Goal: Information Seeking & Learning: Check status

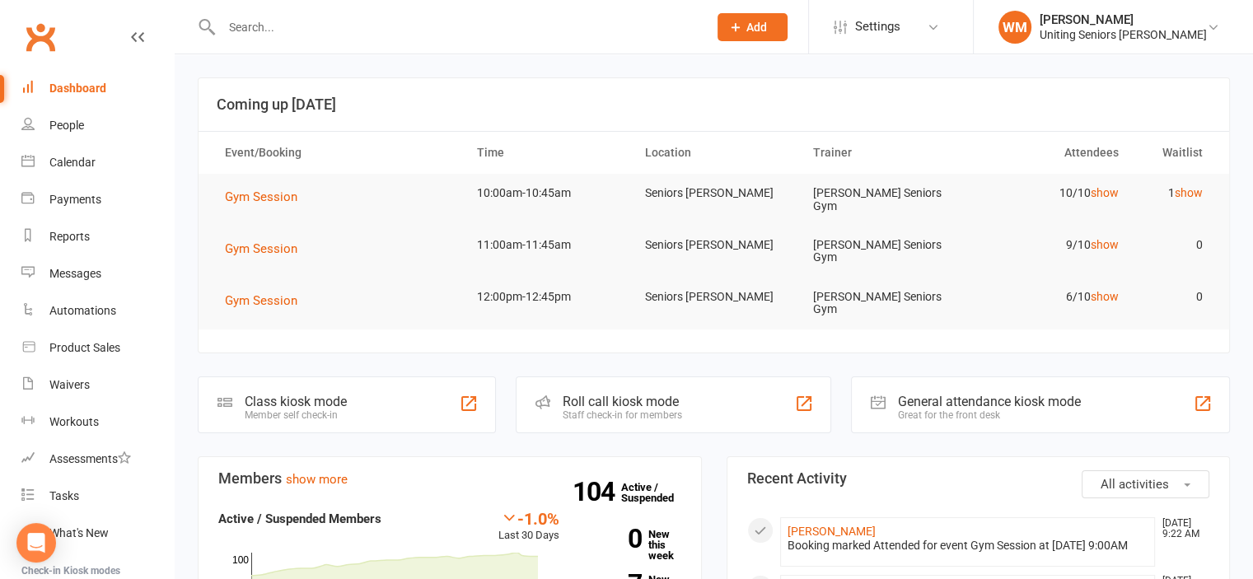
click at [281, 24] on input "text" at bounding box center [456, 27] width 479 height 23
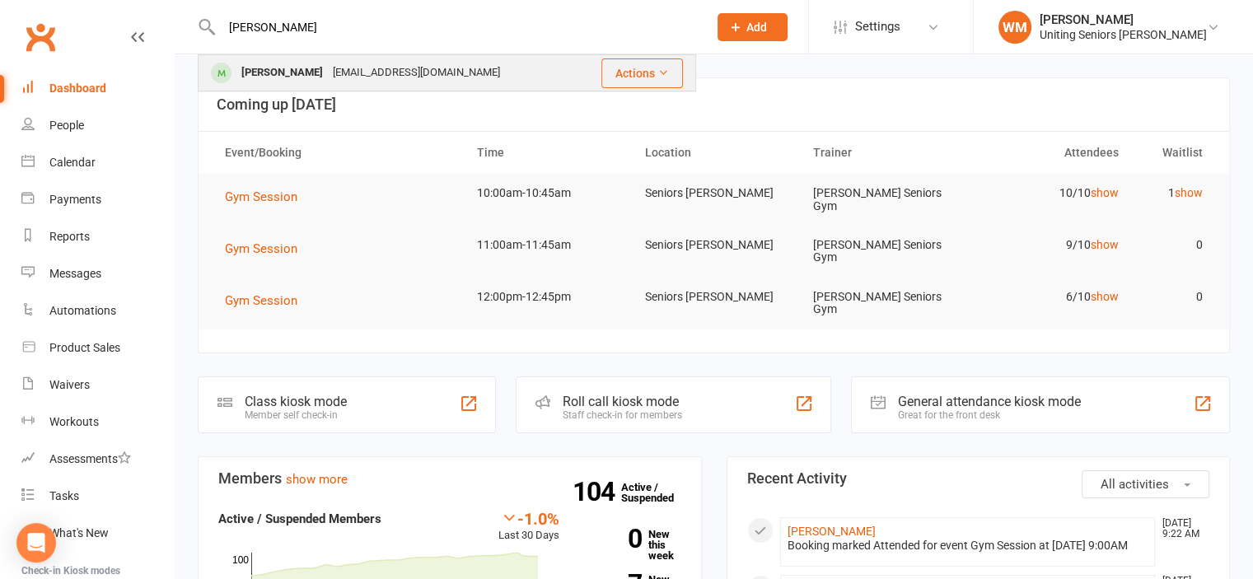
type input "[PERSON_NAME]"
click at [297, 66] on div "[PERSON_NAME]" at bounding box center [281, 73] width 91 height 24
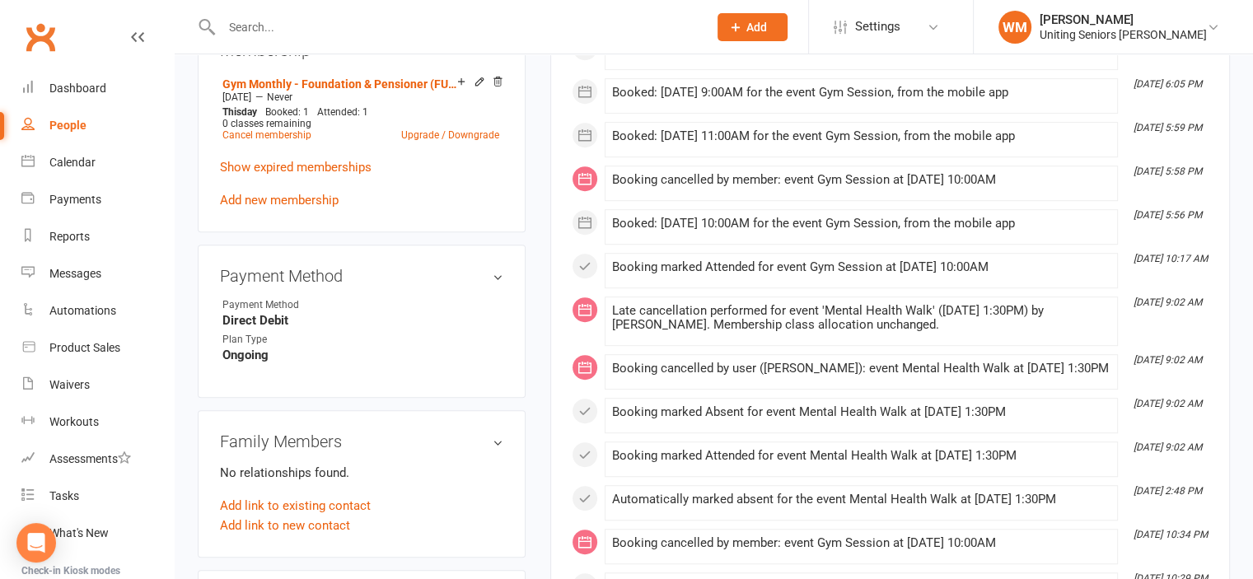
scroll to position [906, 0]
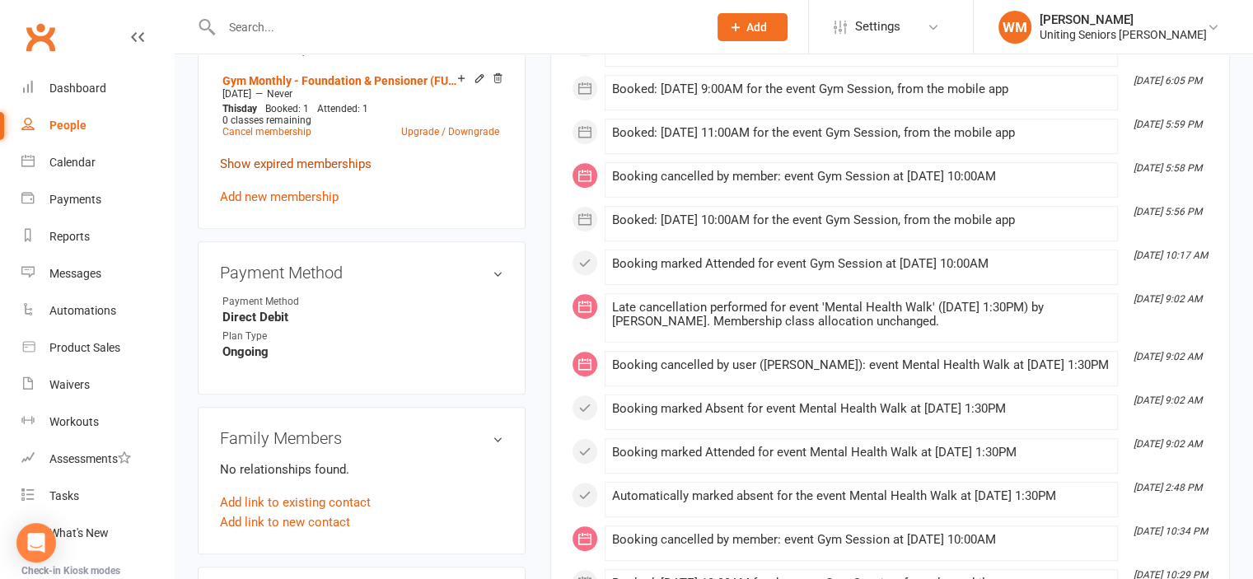
click at [300, 157] on link "Show expired memberships" at bounding box center [296, 164] width 152 height 15
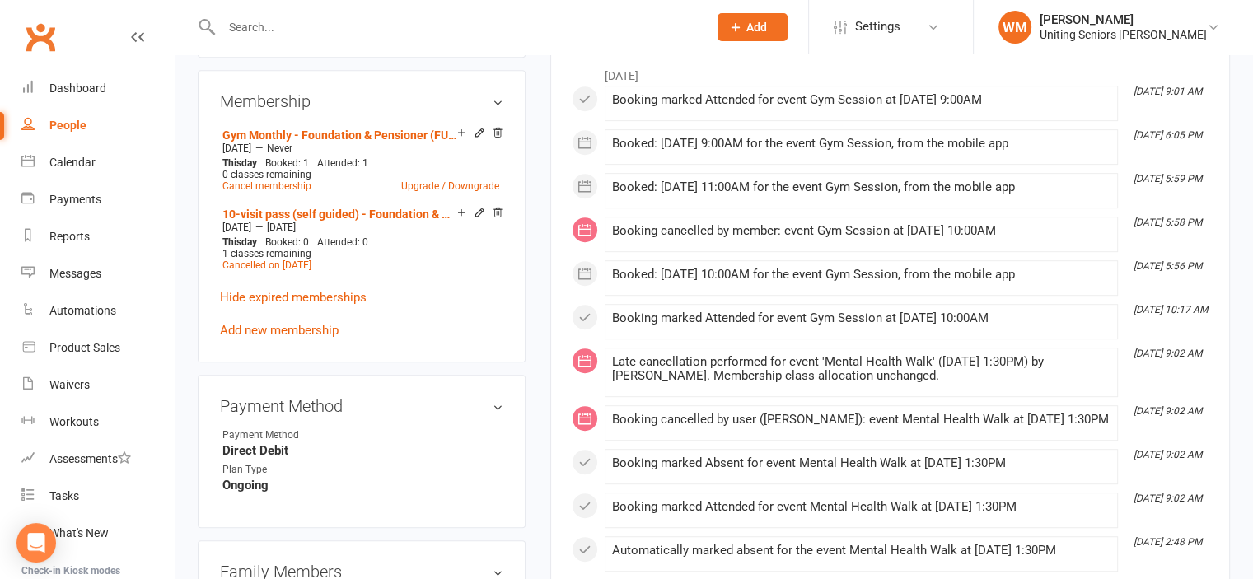
scroll to position [824, 0]
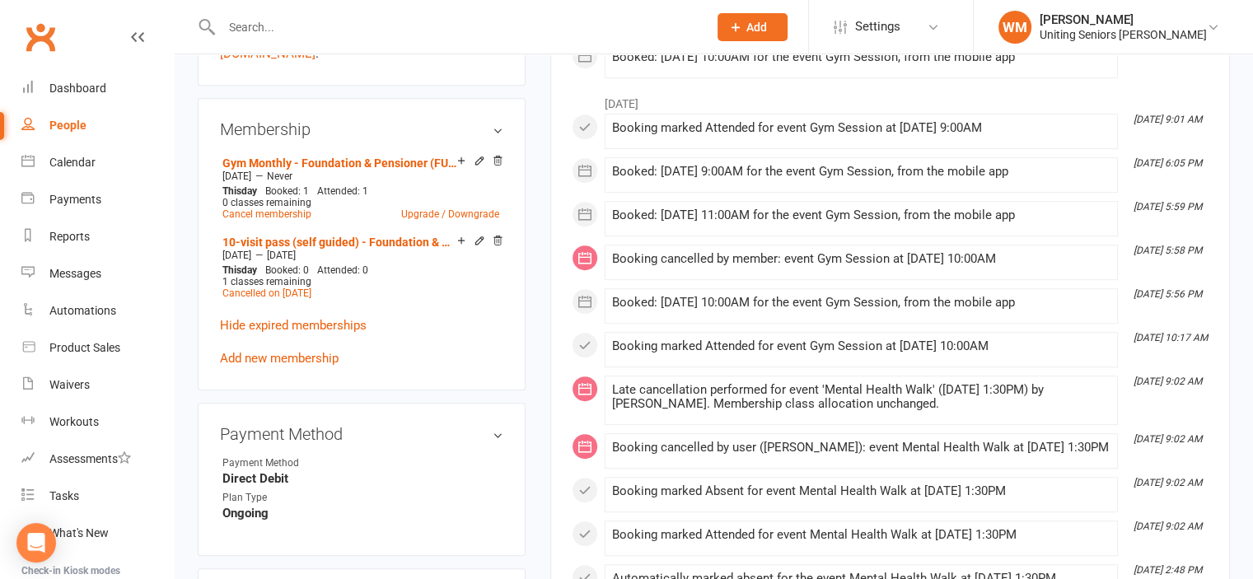
click at [302, 30] on input "text" at bounding box center [456, 27] width 479 height 23
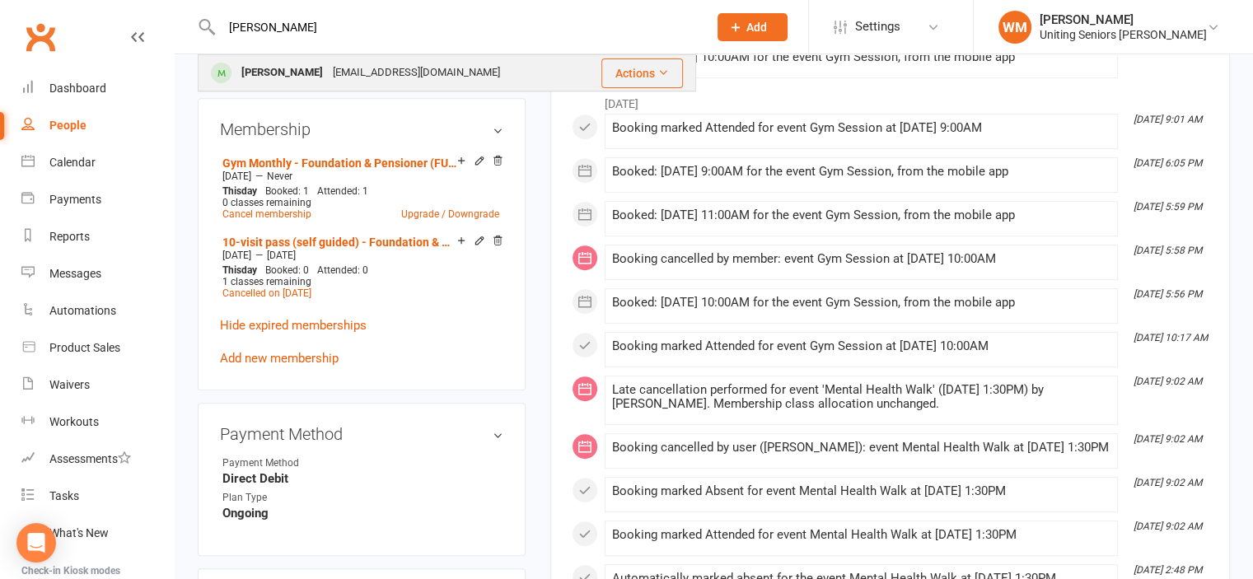
type input "[PERSON_NAME]"
click at [290, 72] on div "[PERSON_NAME]" at bounding box center [281, 73] width 91 height 24
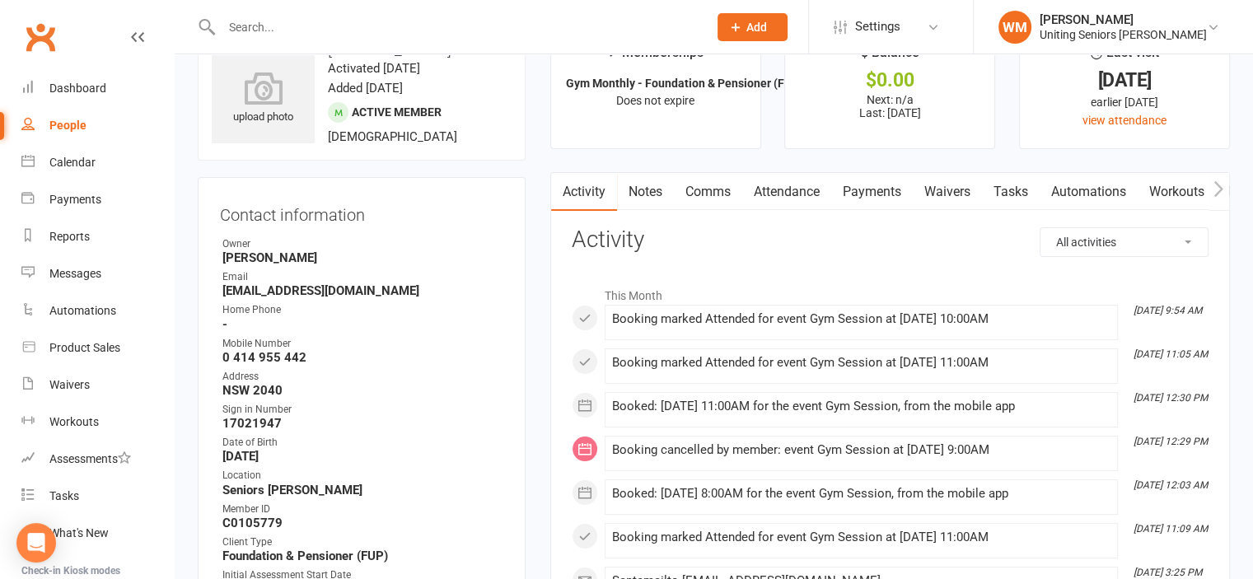
scroll to position [0, 0]
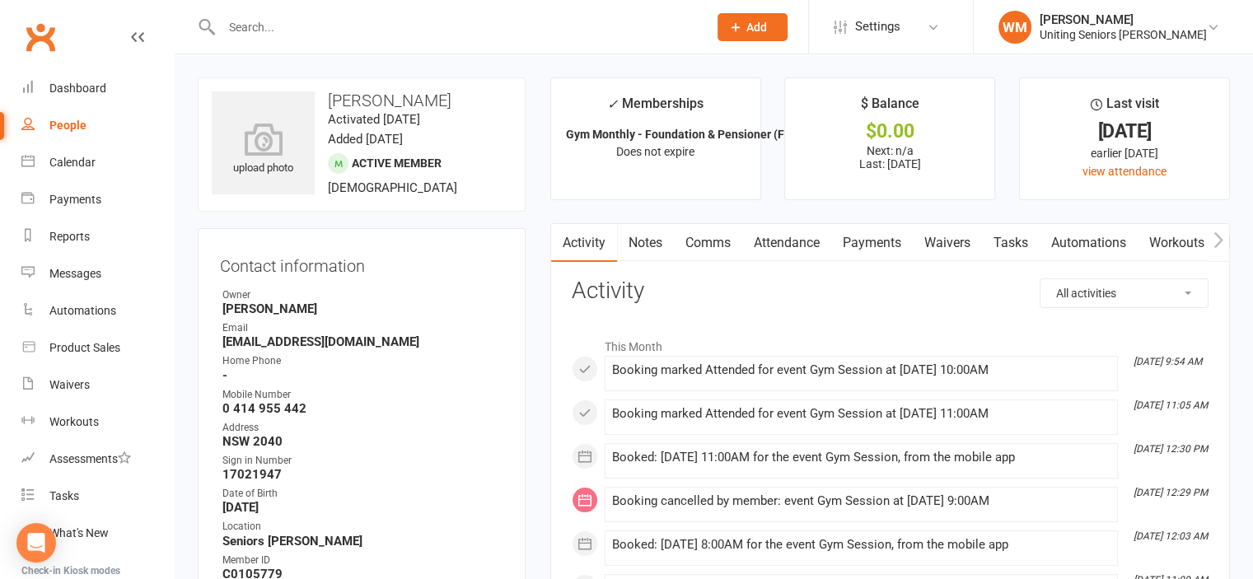
click at [873, 241] on link "Payments" at bounding box center [872, 243] width 82 height 38
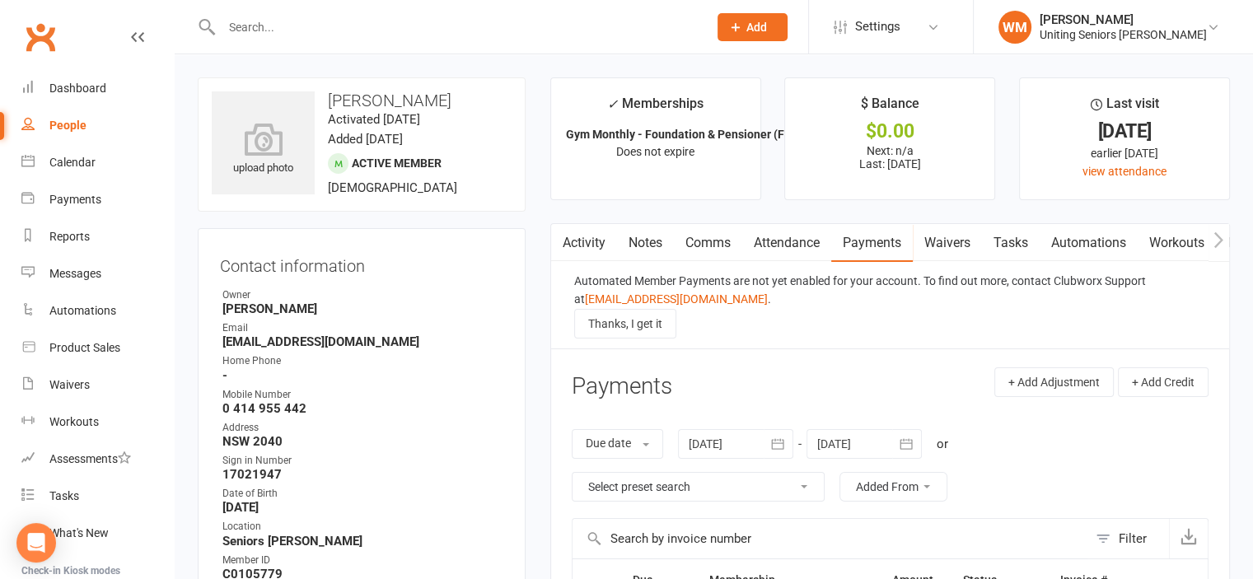
click at [1222, 236] on icon "button" at bounding box center [1218, 239] width 10 height 17
click at [568, 237] on button "button" at bounding box center [561, 242] width 21 height 37
click at [600, 244] on link "Activity" at bounding box center [584, 243] width 66 height 38
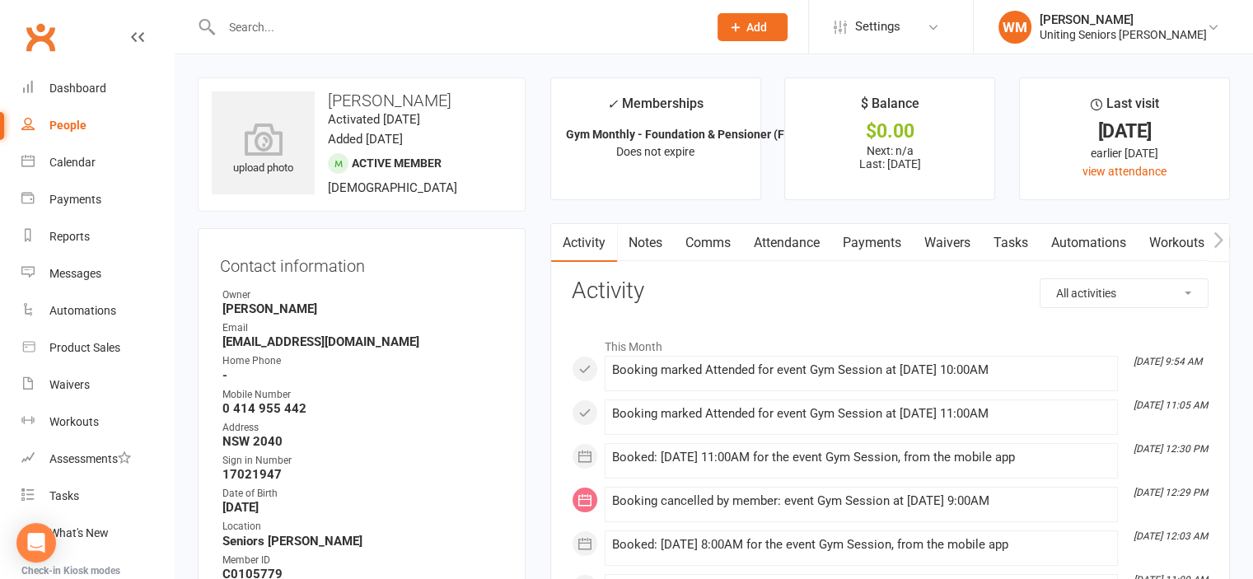
click at [1121, 299] on select "All activities Bookings / Attendances Communications Notes Failed SMSes Grading…" at bounding box center [1123, 293] width 167 height 28
select select "MembershipLogEntry"
click at [1040, 279] on select "All activities Bookings / Attendances Communications Notes Failed SMSes Grading…" at bounding box center [1123, 293] width 167 height 28
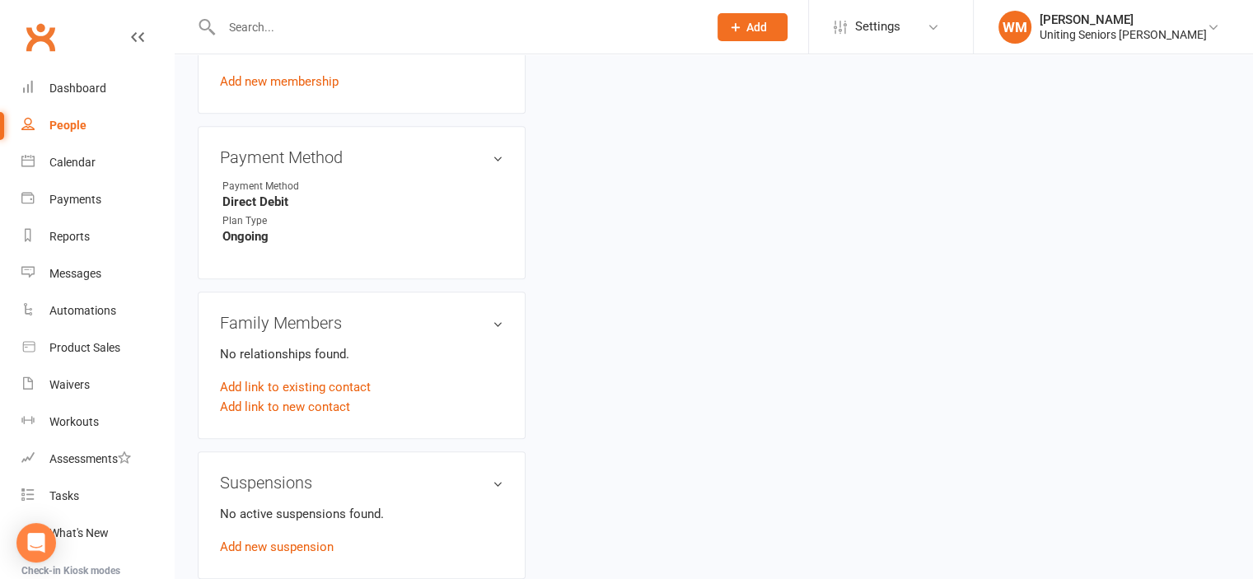
scroll to position [1153, 0]
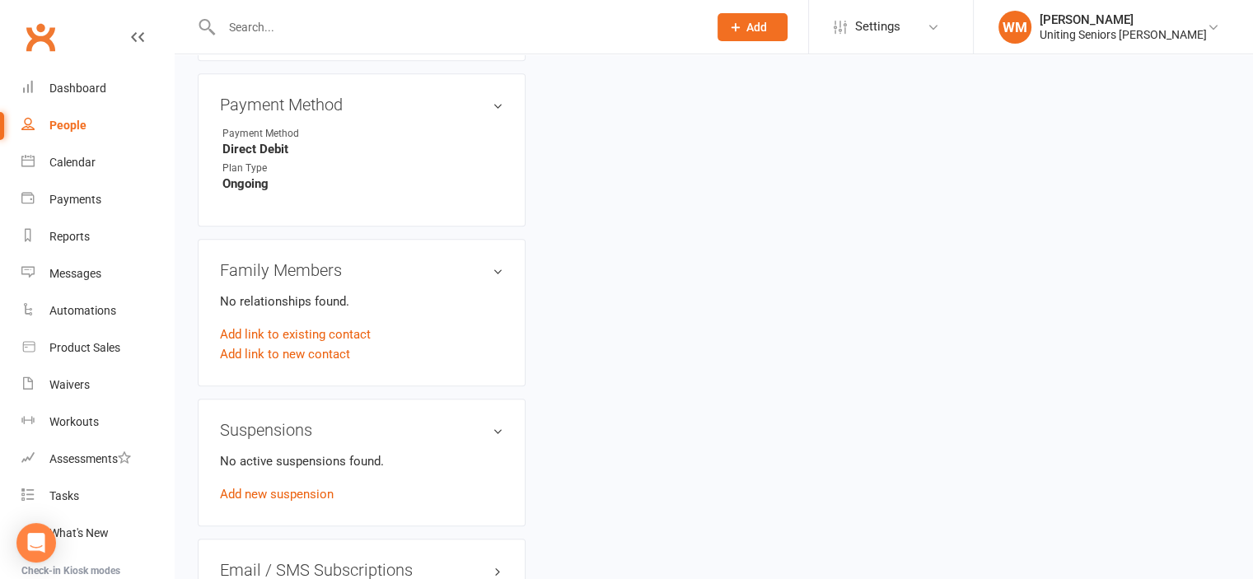
click at [501, 421] on h3 "Suspensions" at bounding box center [361, 430] width 283 height 18
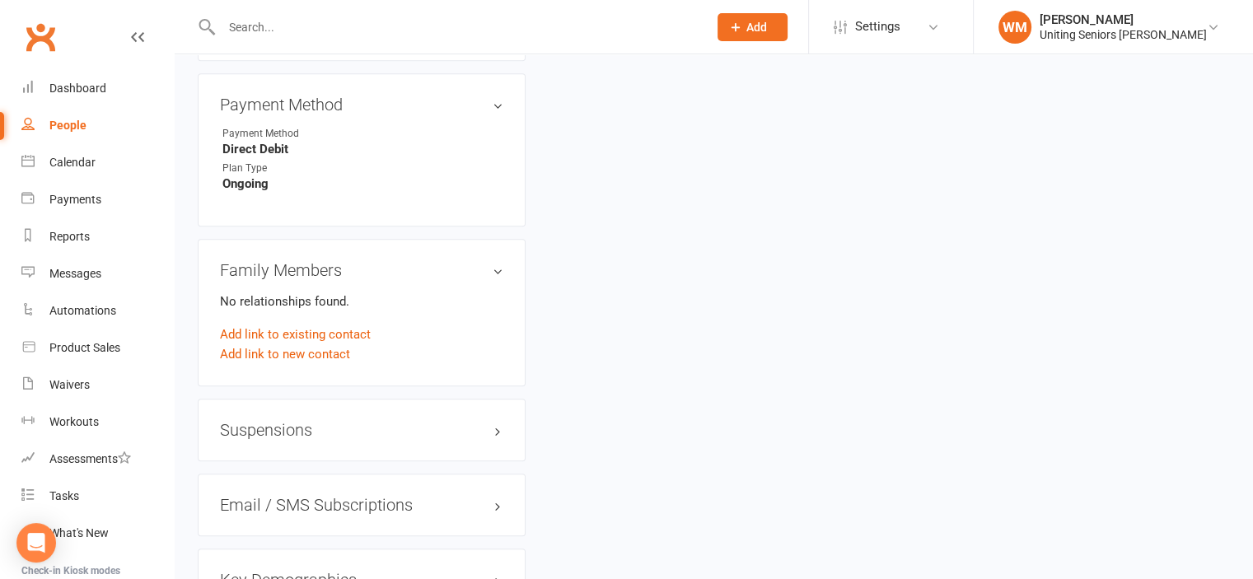
click at [501, 421] on h3 "Suspensions" at bounding box center [361, 430] width 283 height 18
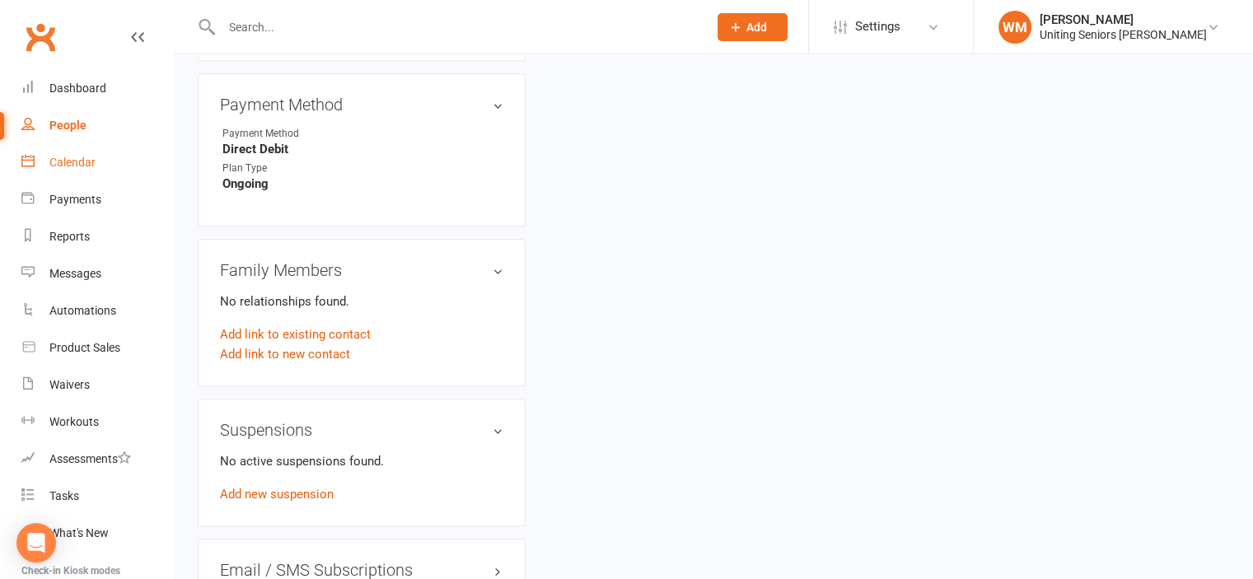
click at [81, 156] on div "Calendar" at bounding box center [72, 162] width 46 height 13
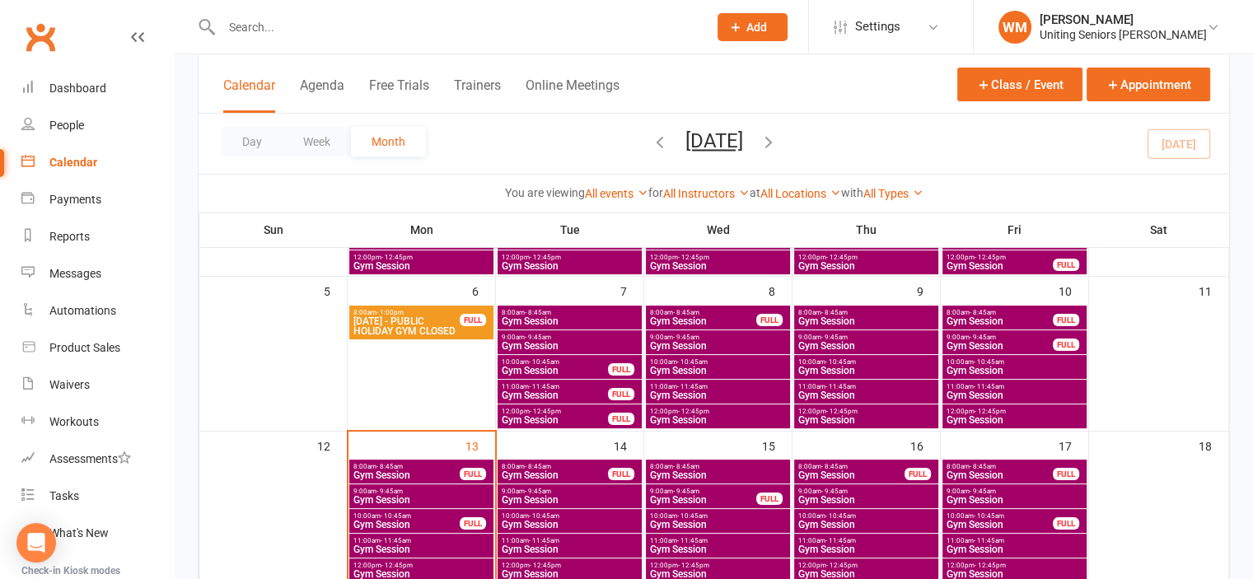
scroll to position [247, 0]
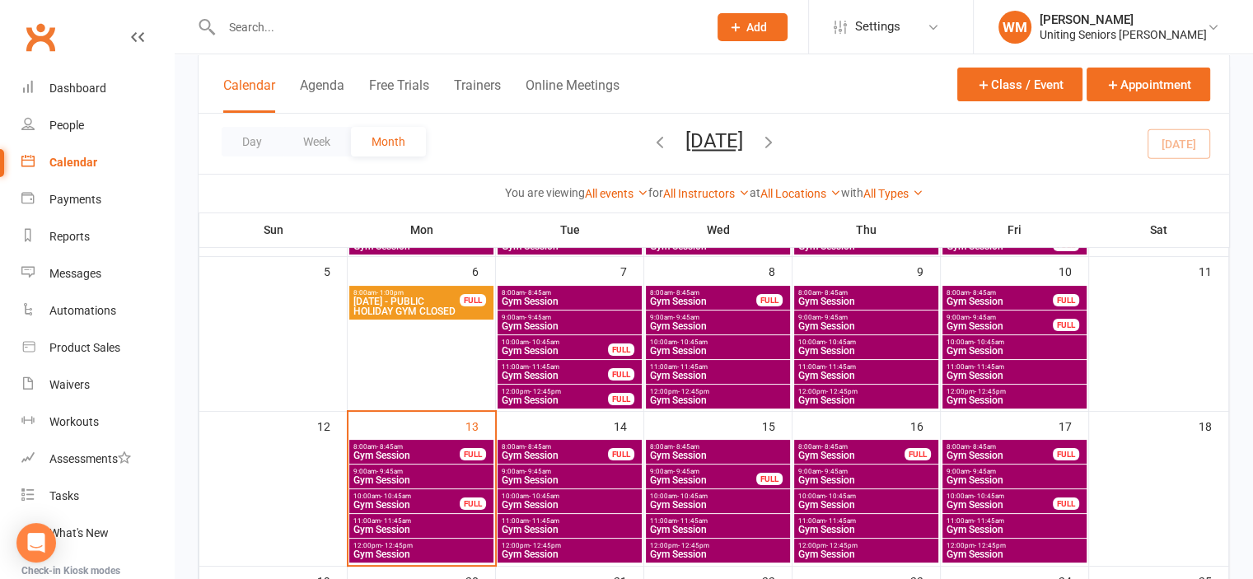
click at [420, 520] on span "11:00am - 11:45am" at bounding box center [422, 520] width 138 height 7
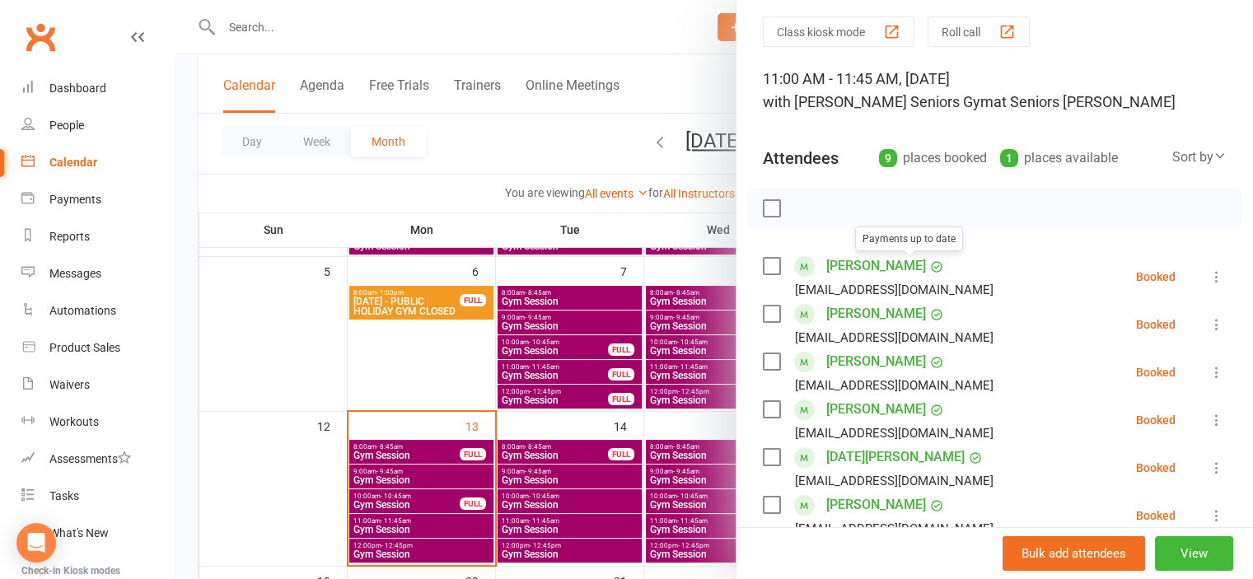
scroll to position [82, 0]
